Goal: Obtain resource: Obtain resource

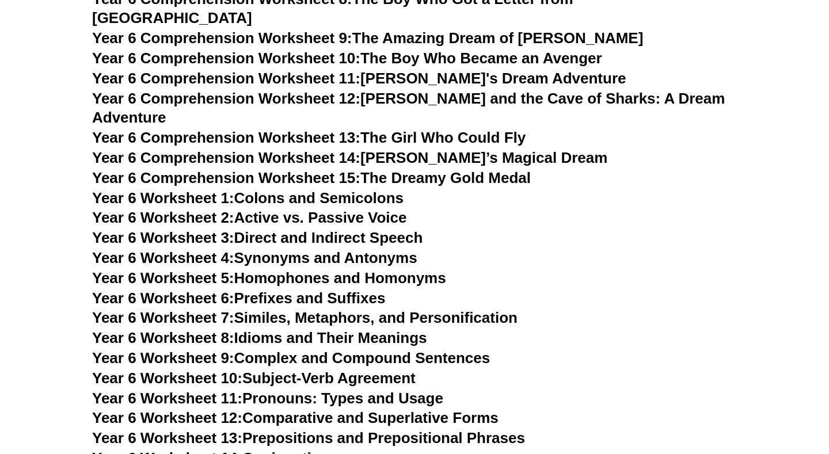
scroll to position [5969, 0]
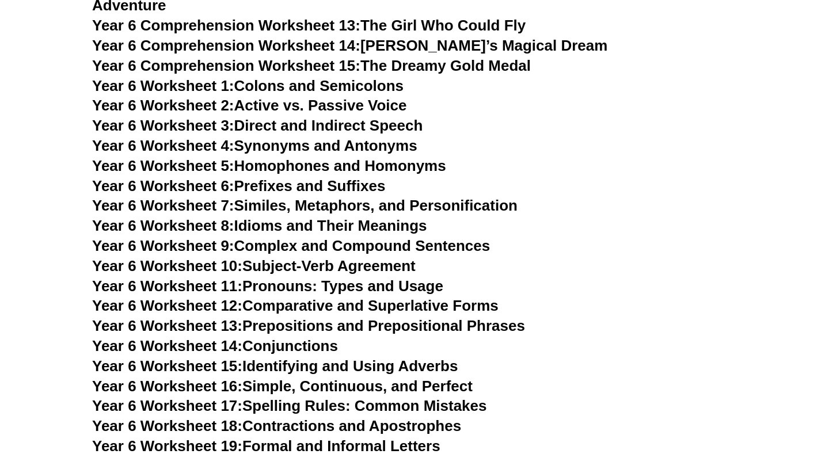
scroll to position [6083, 0]
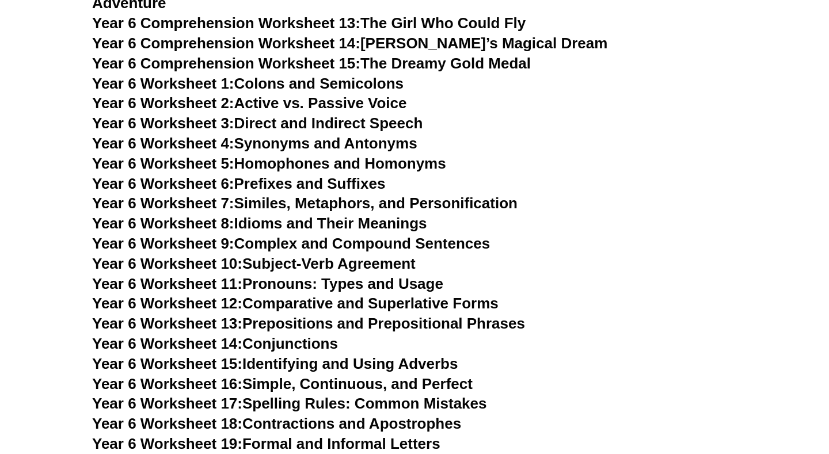
click at [685, 334] on h3 "Year 6 Worksheet 14: Conjunctions" at bounding box center [414, 344] width 645 height 20
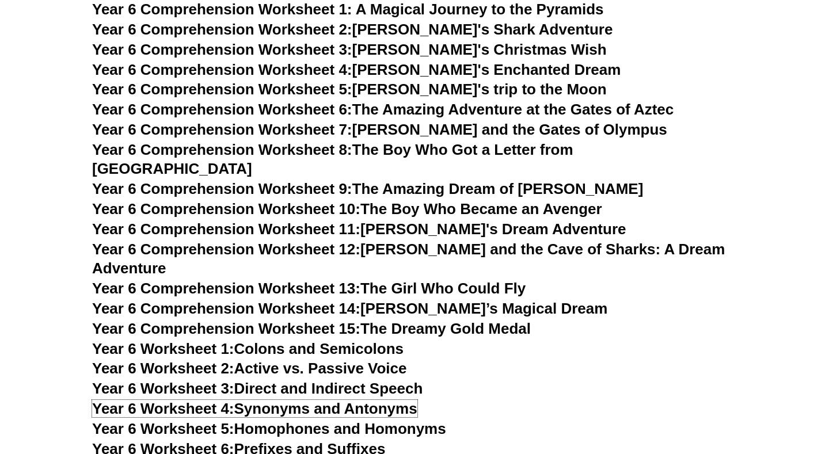
scroll to position [5907, 0]
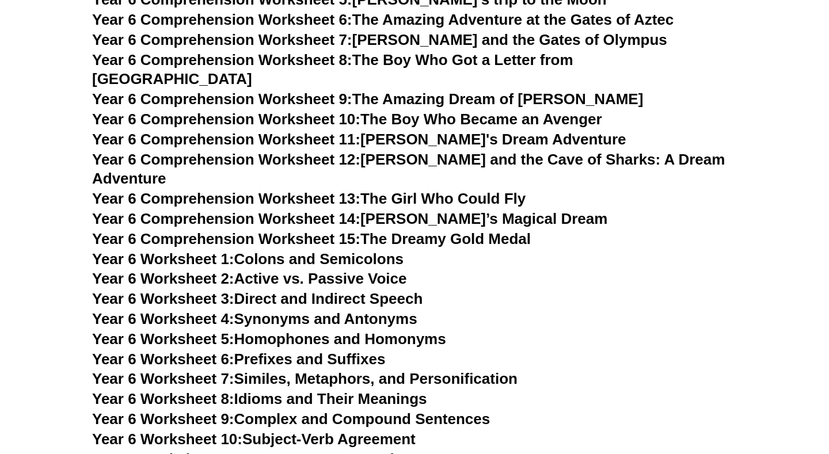
click at [636, 330] on h3 "Year 6 Worksheet 5: Homophones and Homonyms" at bounding box center [414, 340] width 645 height 20
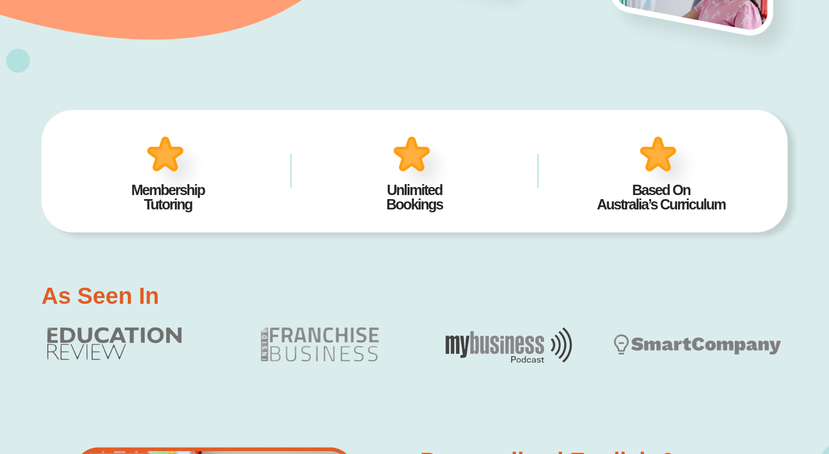
scroll to position [143, 0]
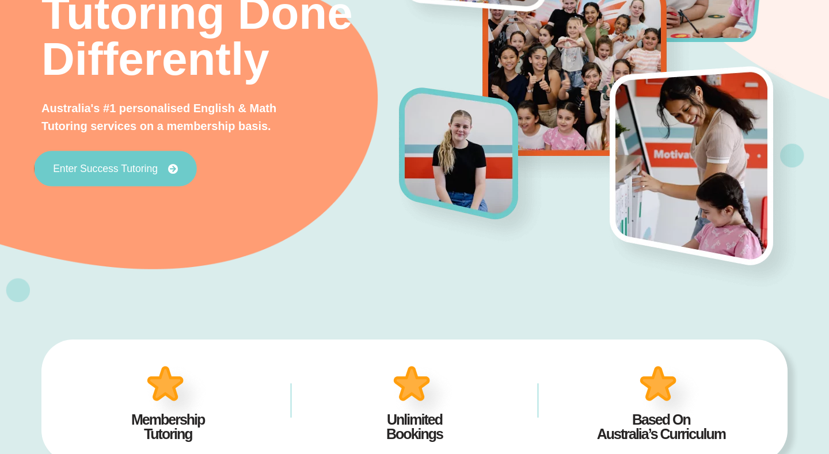
click at [131, 167] on span "Enter Success Tutoring" at bounding box center [105, 168] width 105 height 10
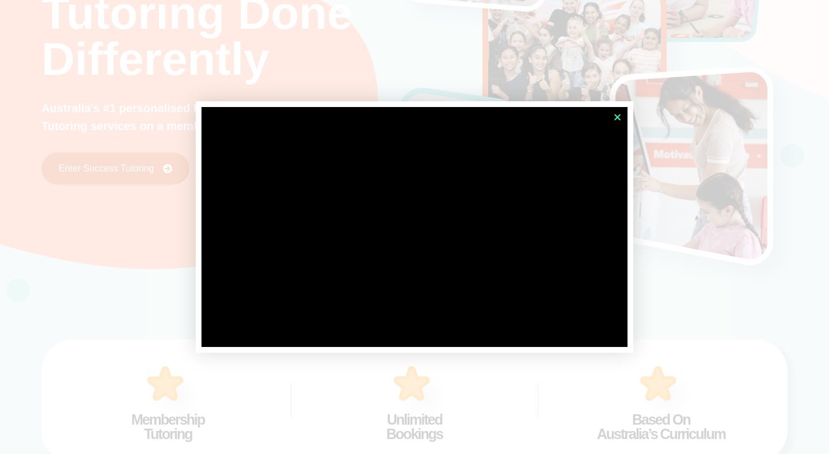
click at [620, 113] on icon "Close" at bounding box center [617, 117] width 9 height 9
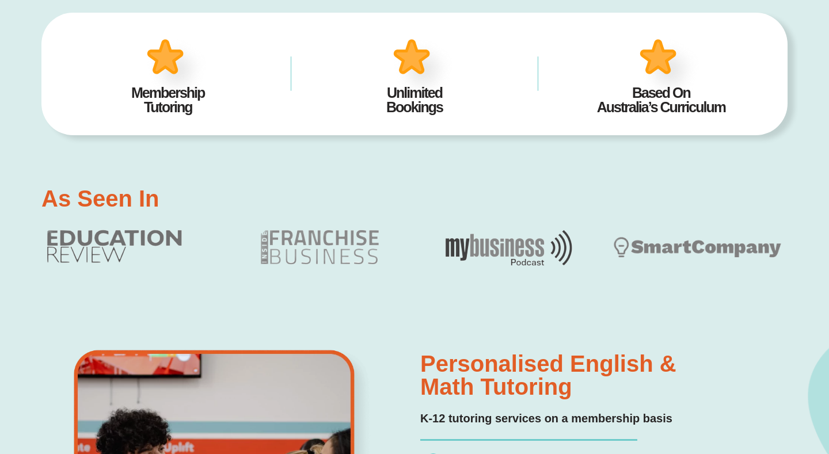
scroll to position [0, 0]
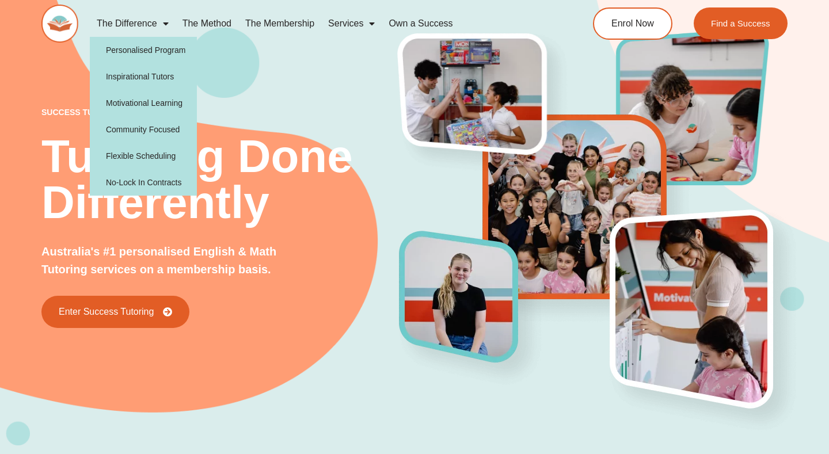
click at [431, 21] on link "Own a Success" at bounding box center [421, 23] width 78 height 26
